Goal: Transaction & Acquisition: Book appointment/travel/reservation

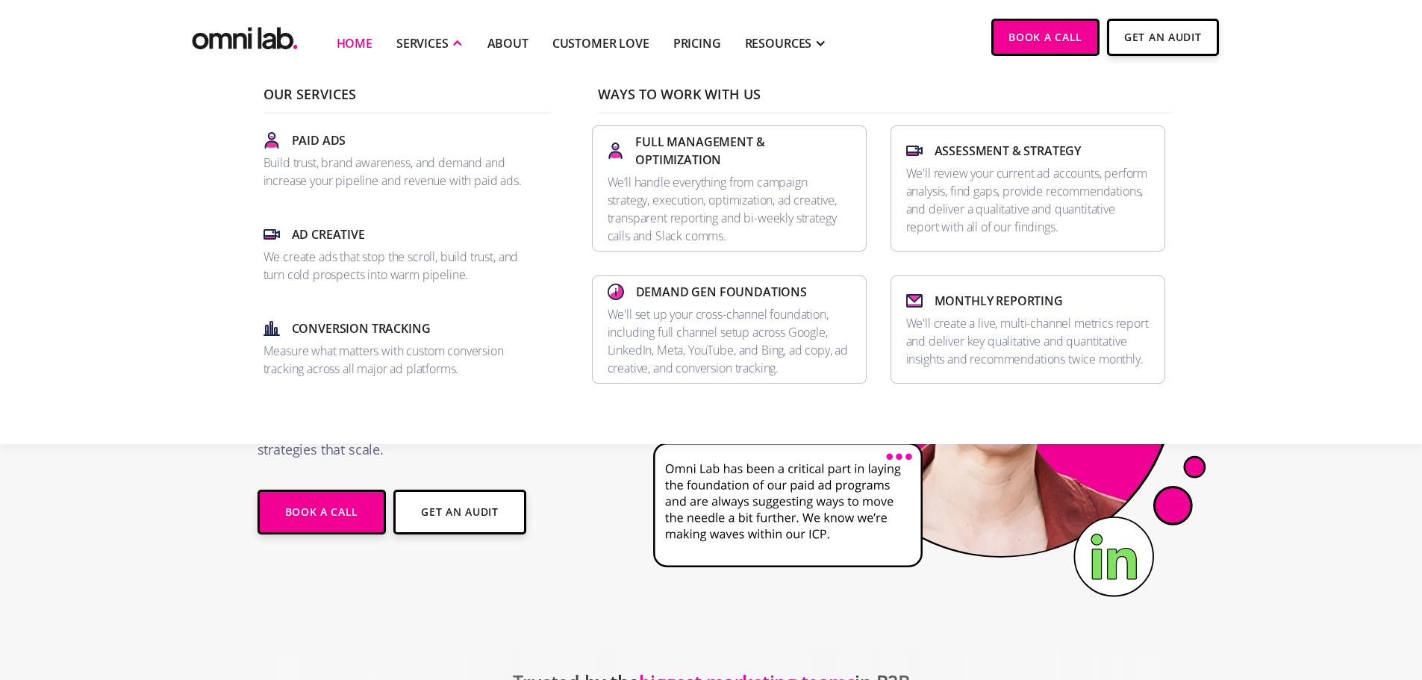
click at [438, 48] on div "SERVICES" at bounding box center [422, 43] width 52 height 18
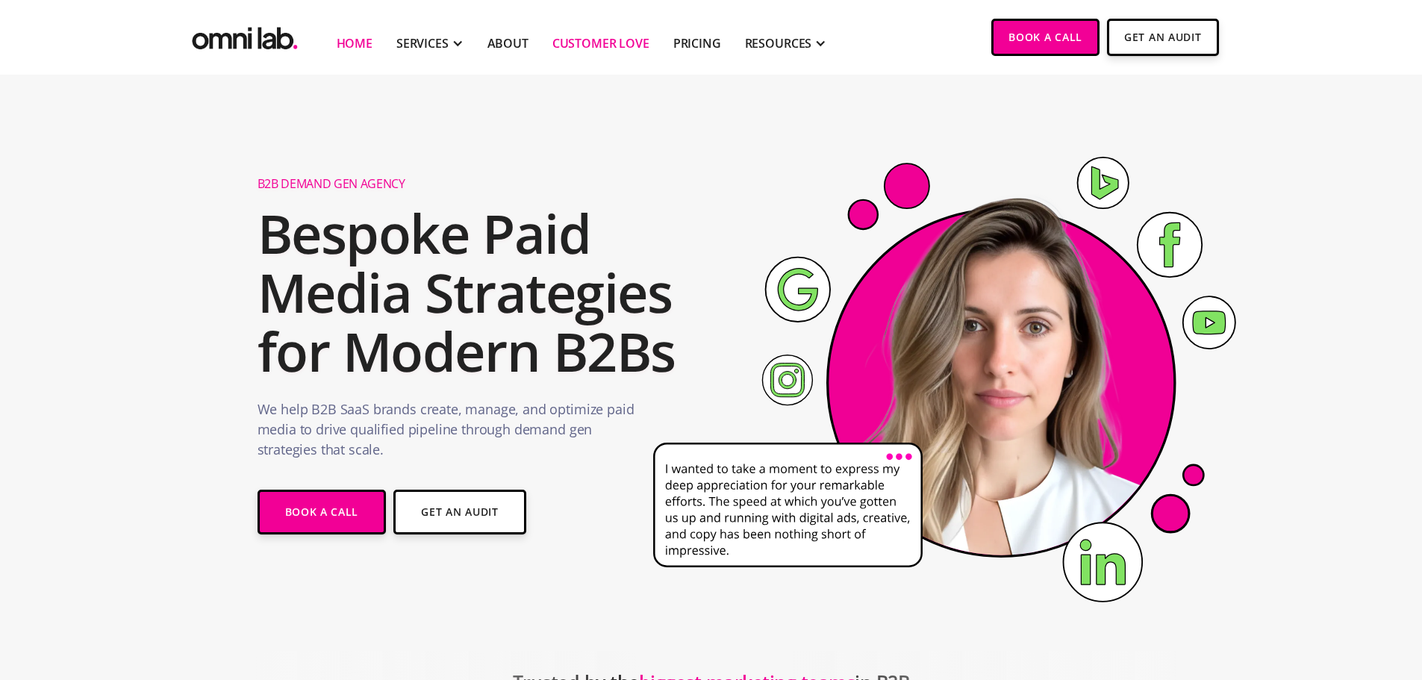
click at [571, 48] on link "Customer Love" at bounding box center [600, 43] width 97 height 18
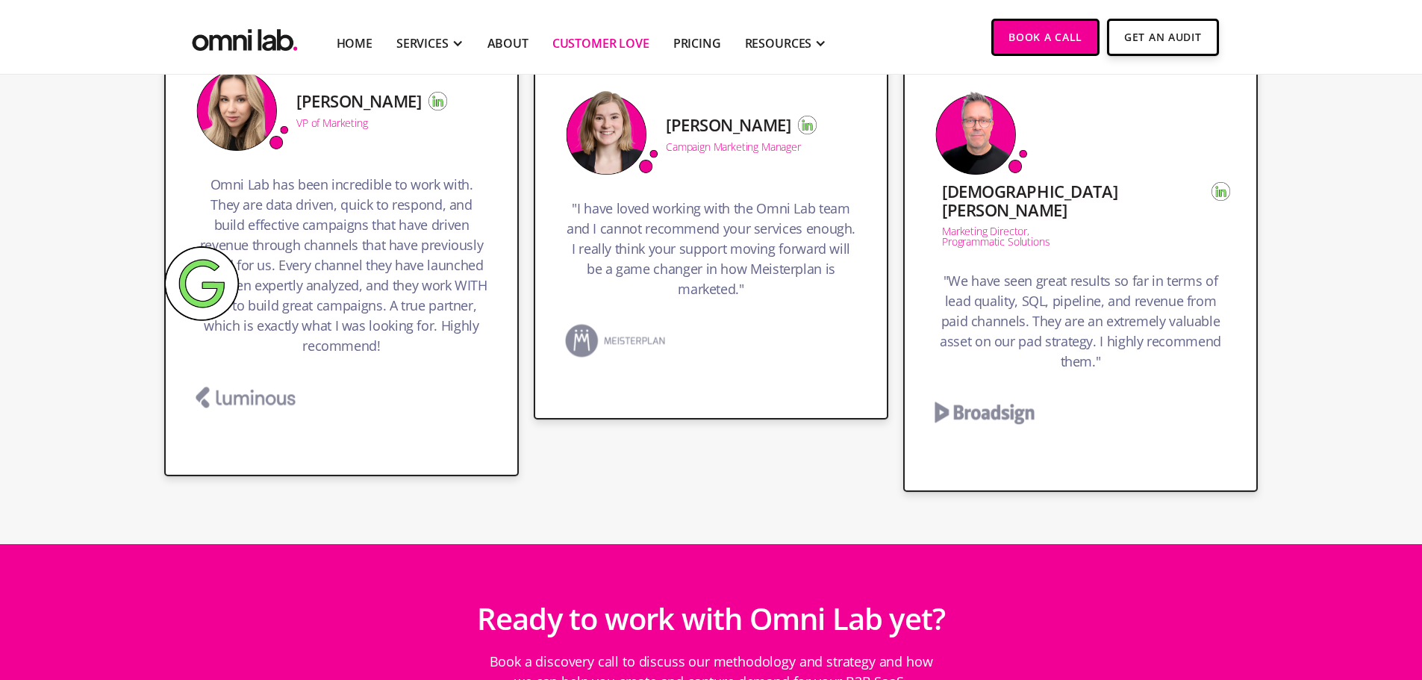
scroll to position [2687, 0]
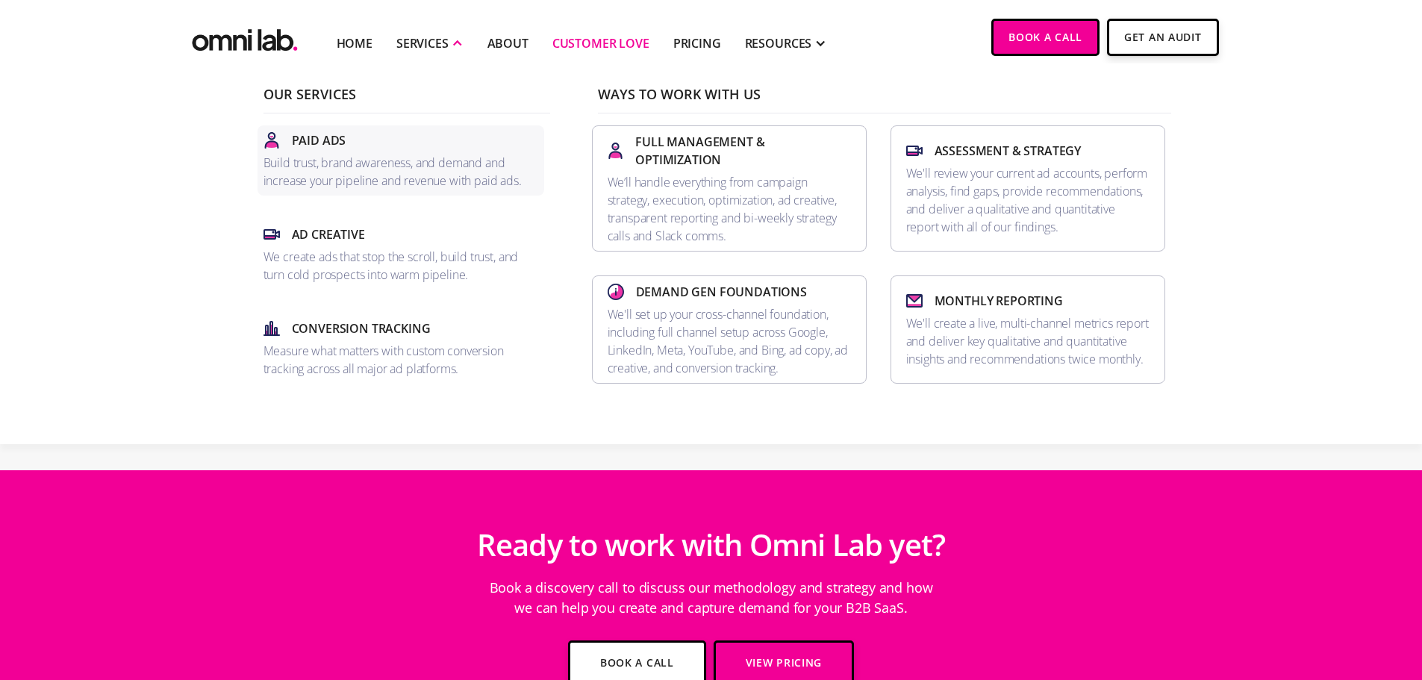
click at [322, 152] on link "Paid Ads Build trust, brand awareness, and demand and increase your pipeline an…" at bounding box center [400, 160] width 287 height 70
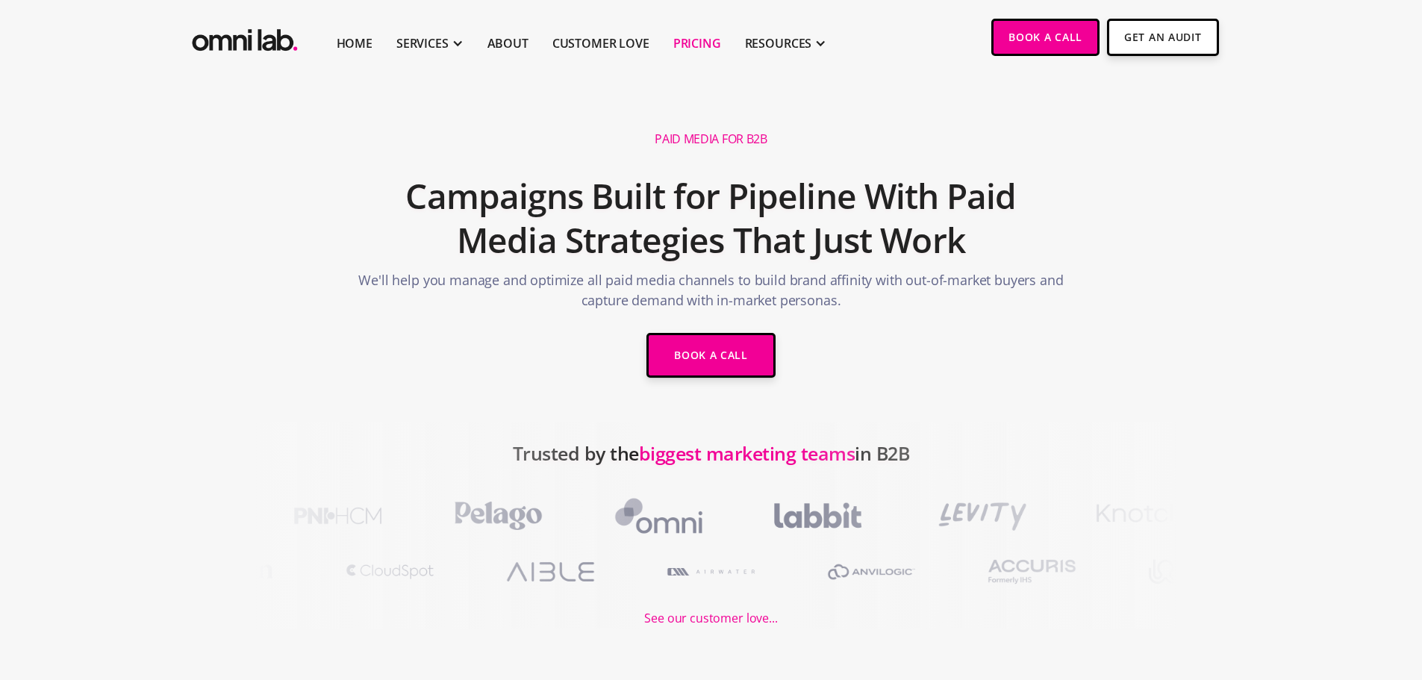
click at [699, 46] on link "Pricing" at bounding box center [697, 43] width 48 height 18
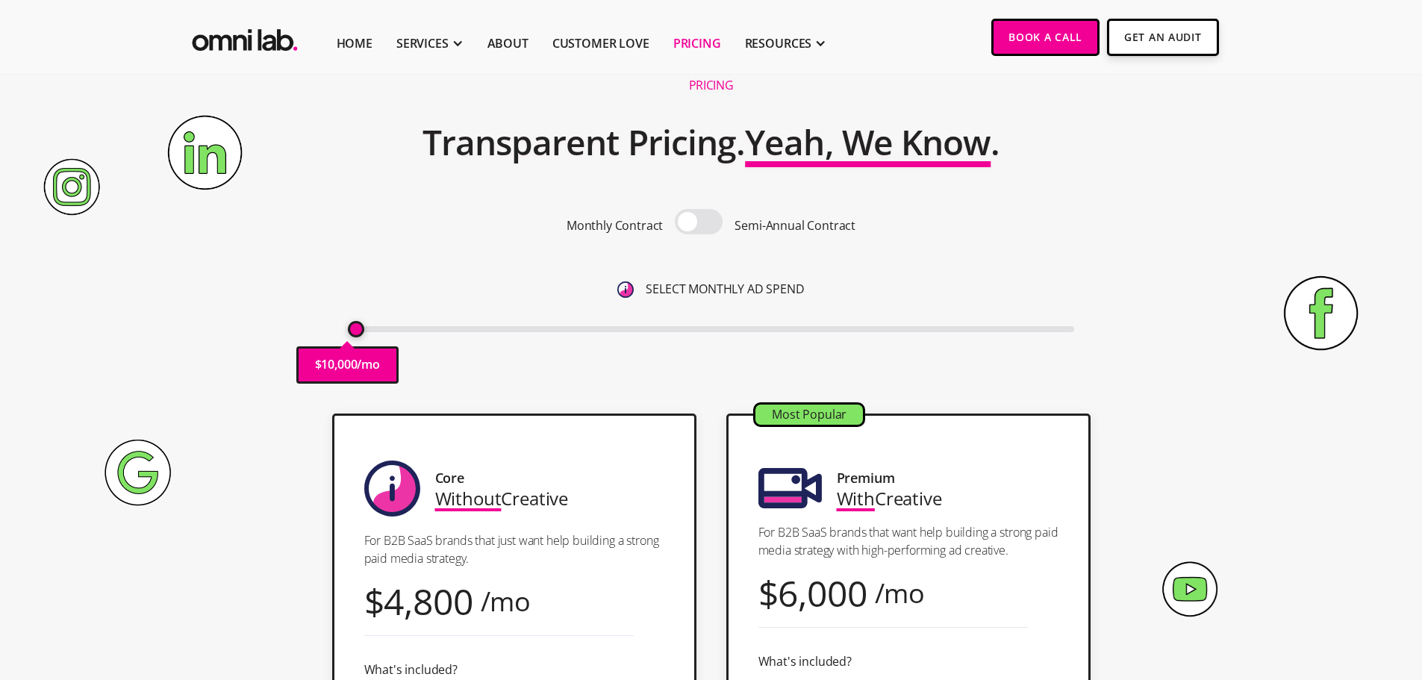
scroll to position [149, 0]
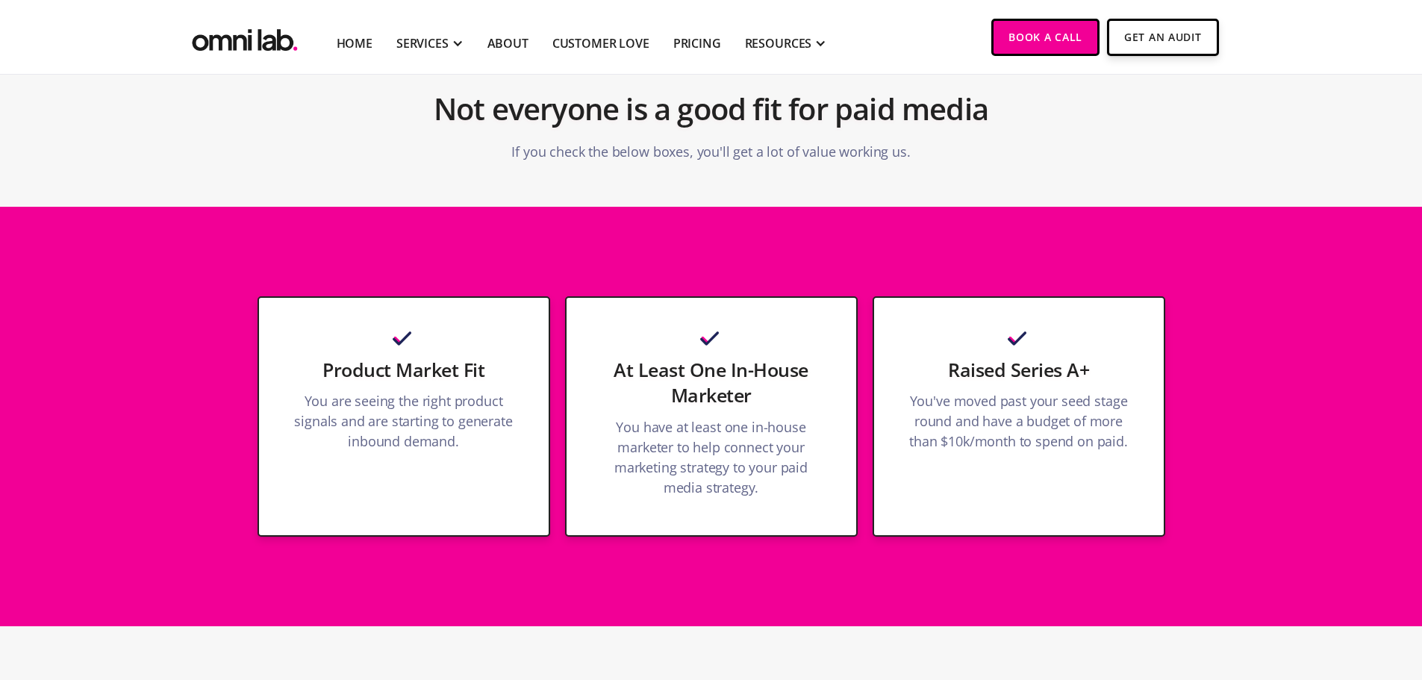
scroll to position [1493, 0]
